Goal: Information Seeking & Learning: Learn about a topic

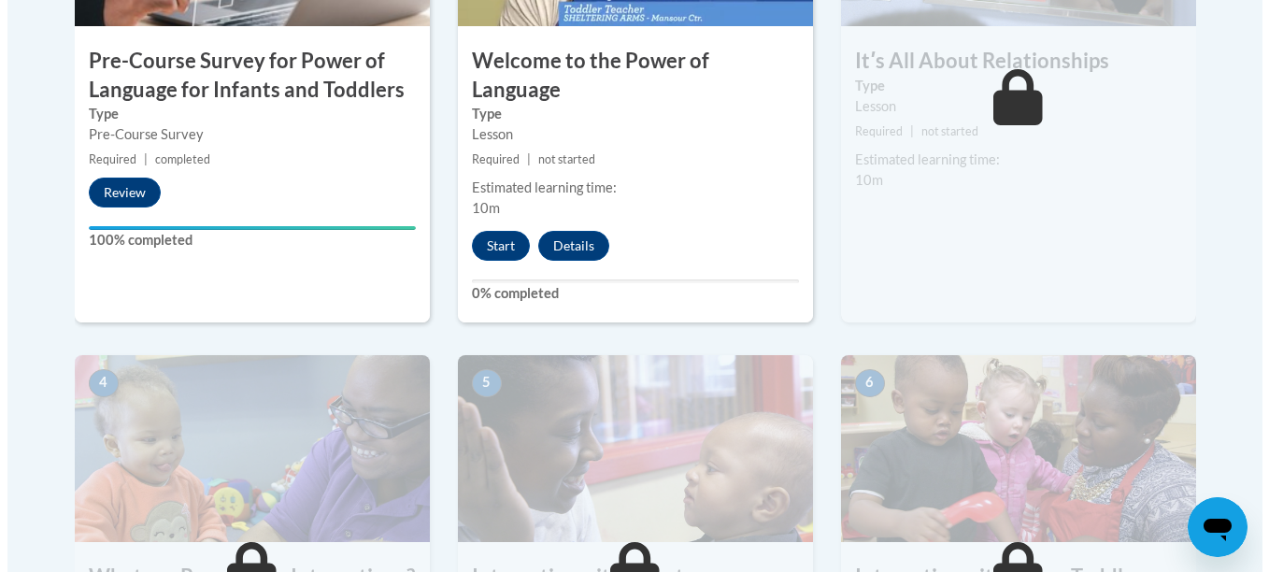
scroll to position [799, 0]
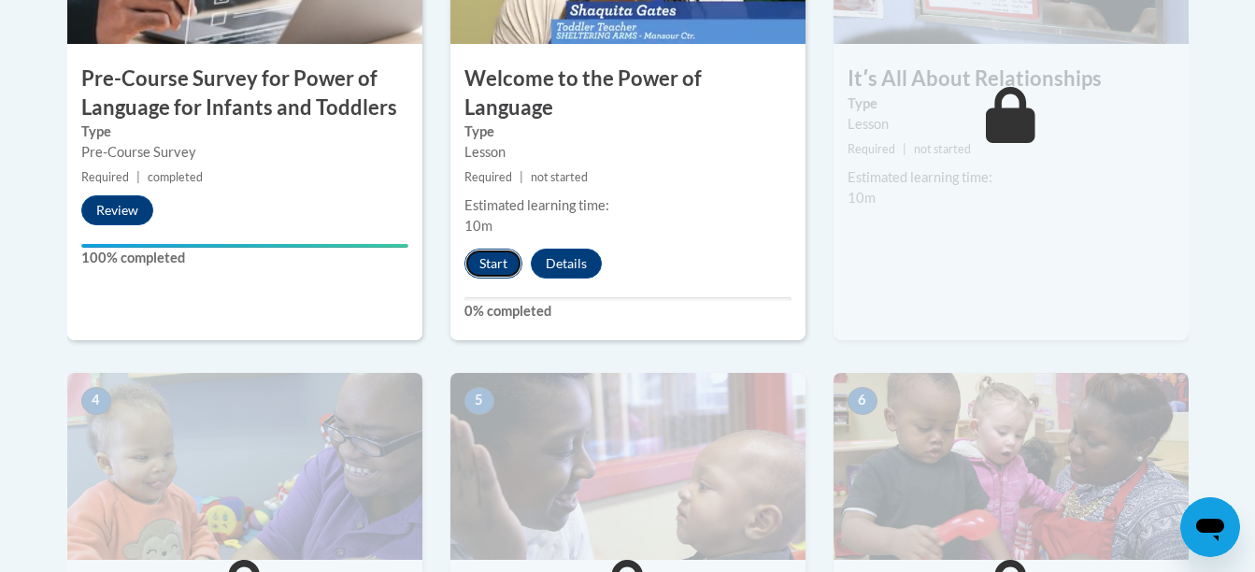
click at [496, 249] on button "Start" at bounding box center [494, 264] width 58 height 30
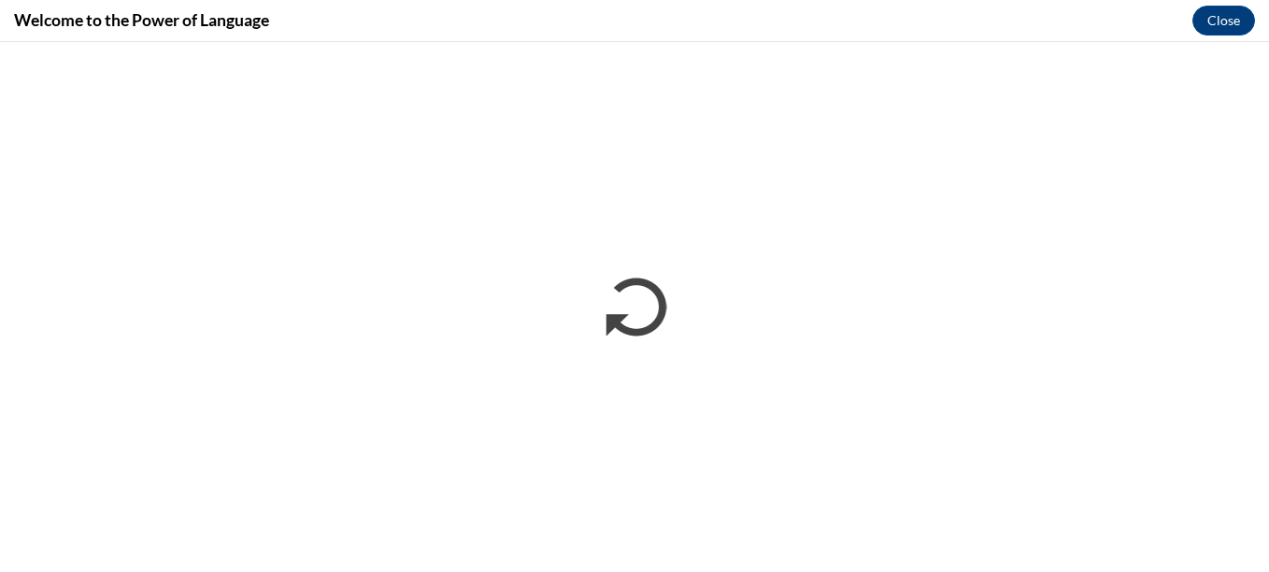
scroll to position [0, 0]
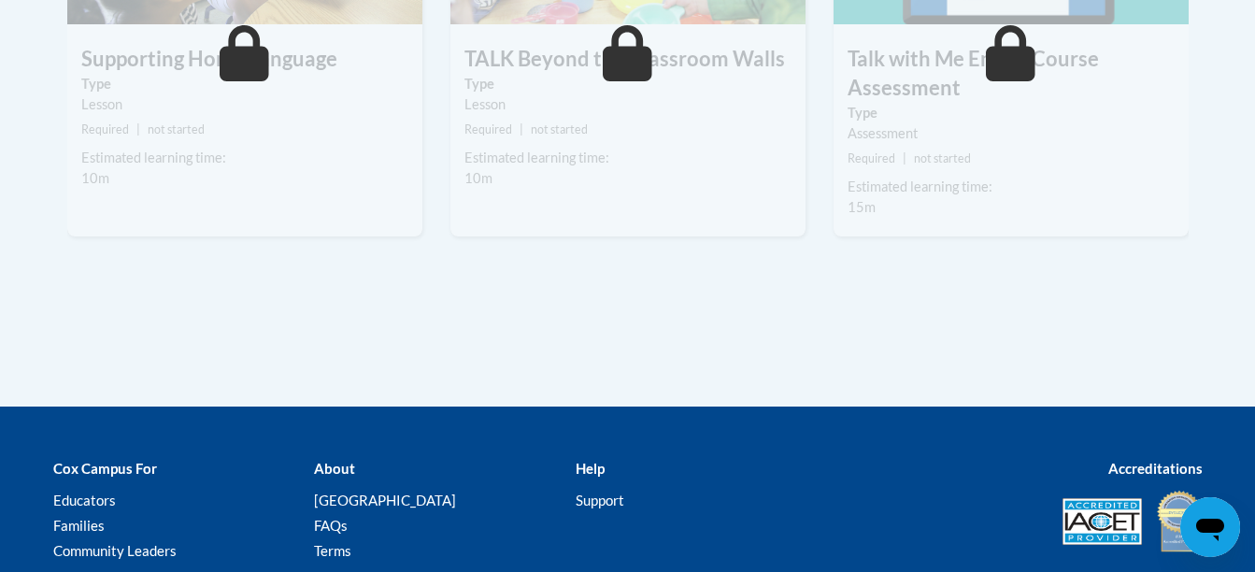
scroll to position [2582, 0]
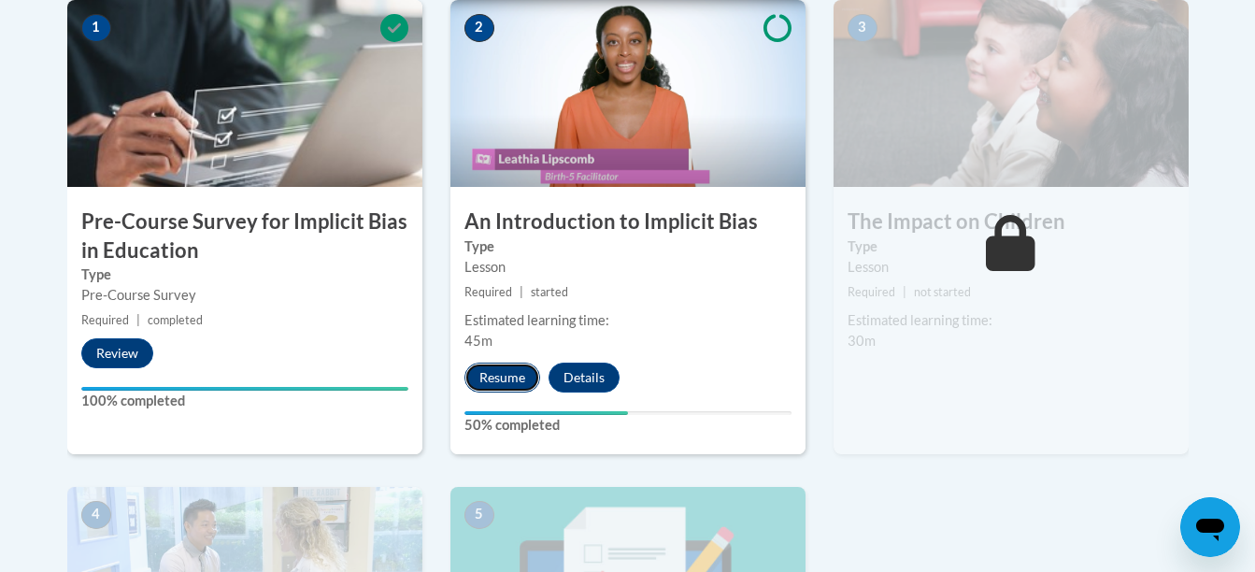
click at [506, 378] on button "Resume" at bounding box center [503, 378] width 76 height 30
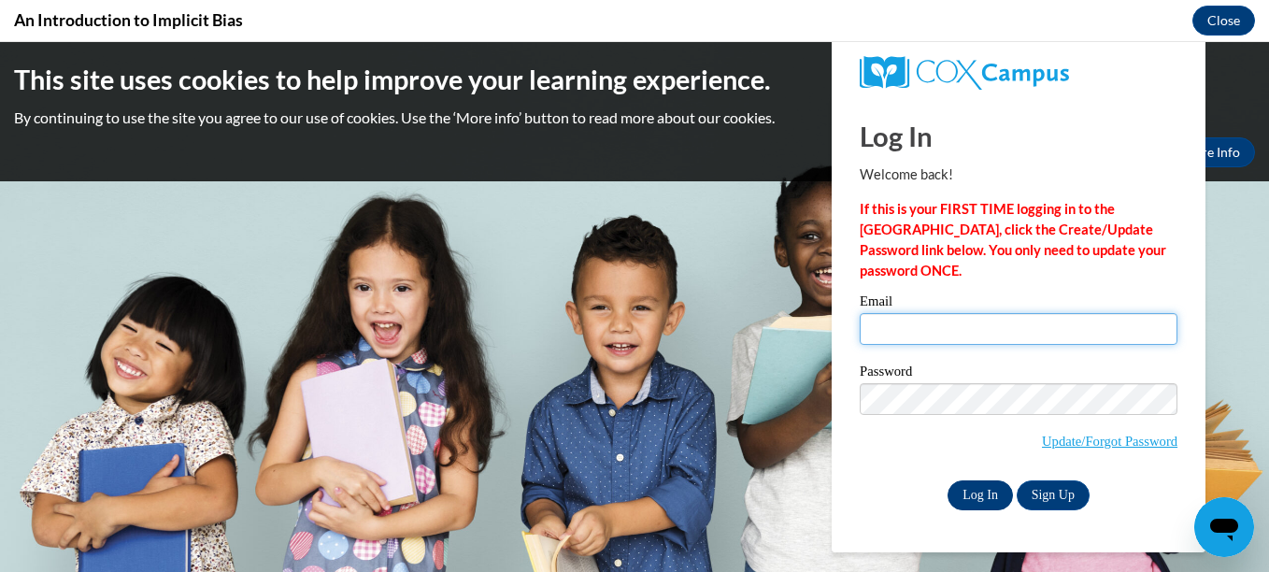
type input "christianad@ymcaatlanta.org"
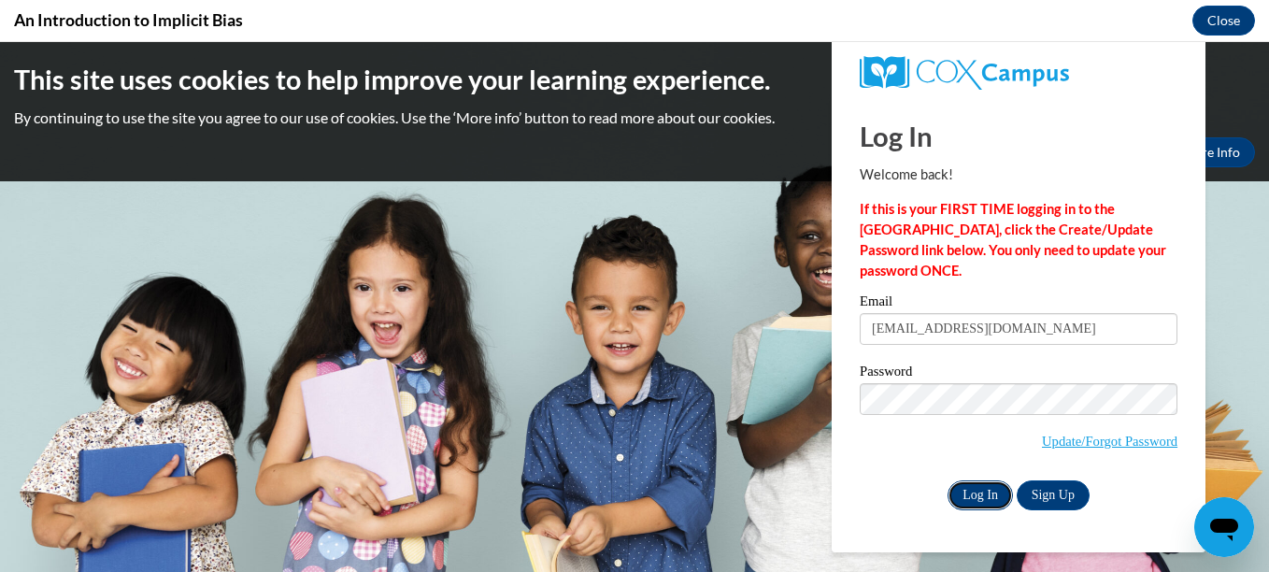
click at [983, 497] on input "Log In" at bounding box center [980, 495] width 65 height 30
click at [1007, 497] on input "Log In" at bounding box center [980, 495] width 65 height 30
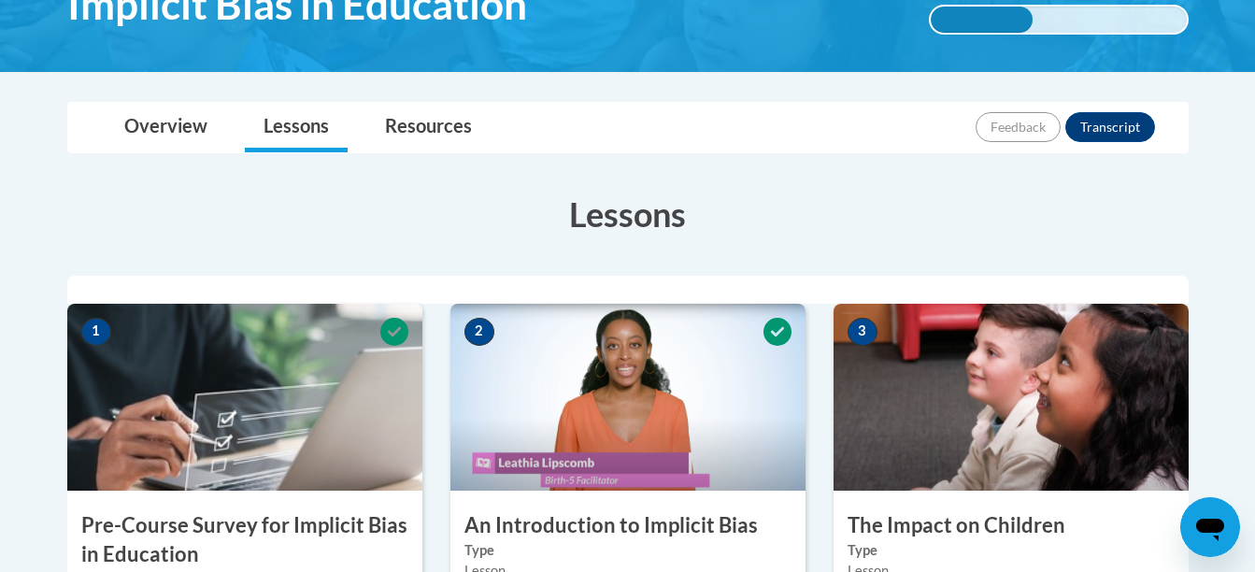
scroll to position [351, 0]
